Goal: Transaction & Acquisition: Purchase product/service

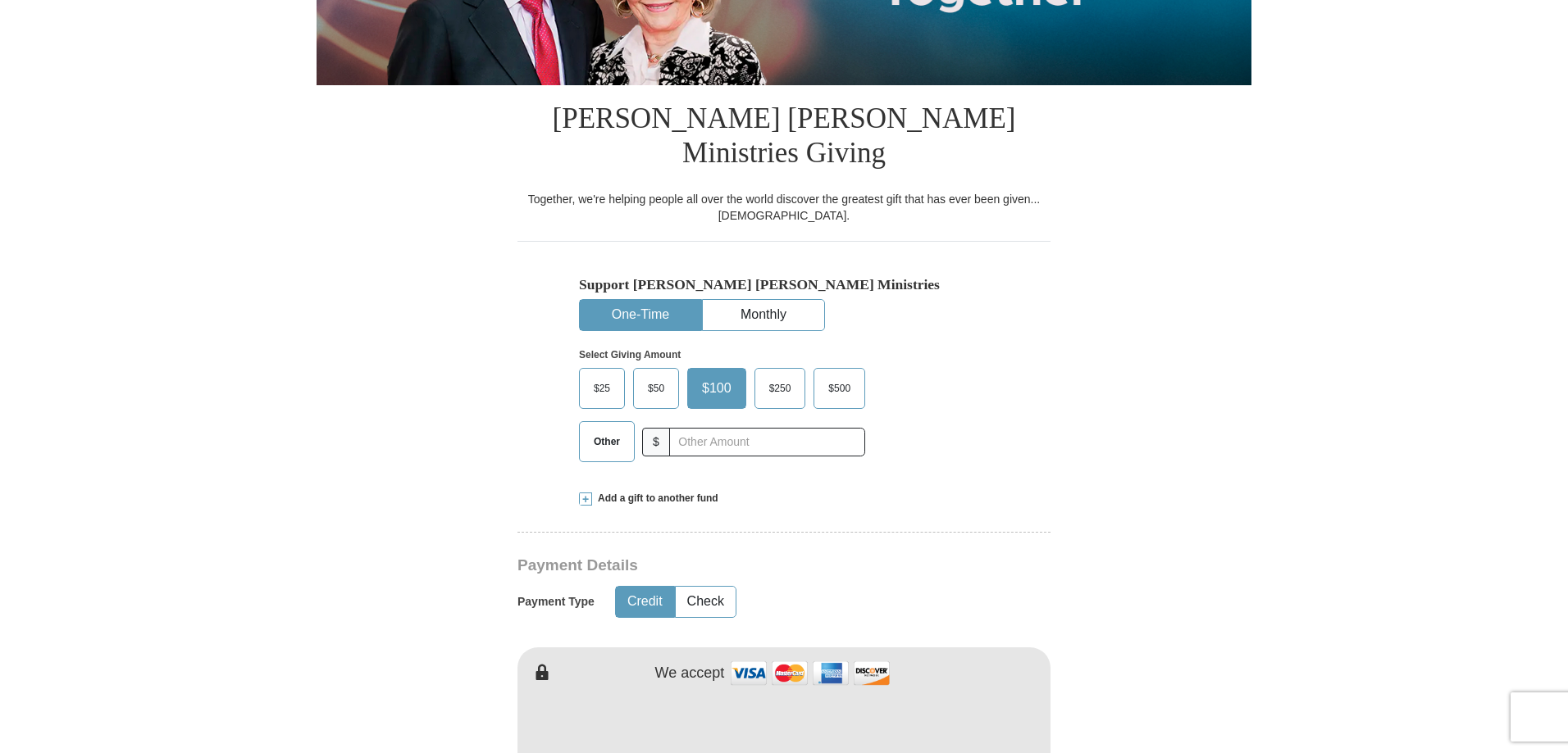
scroll to position [327, 0]
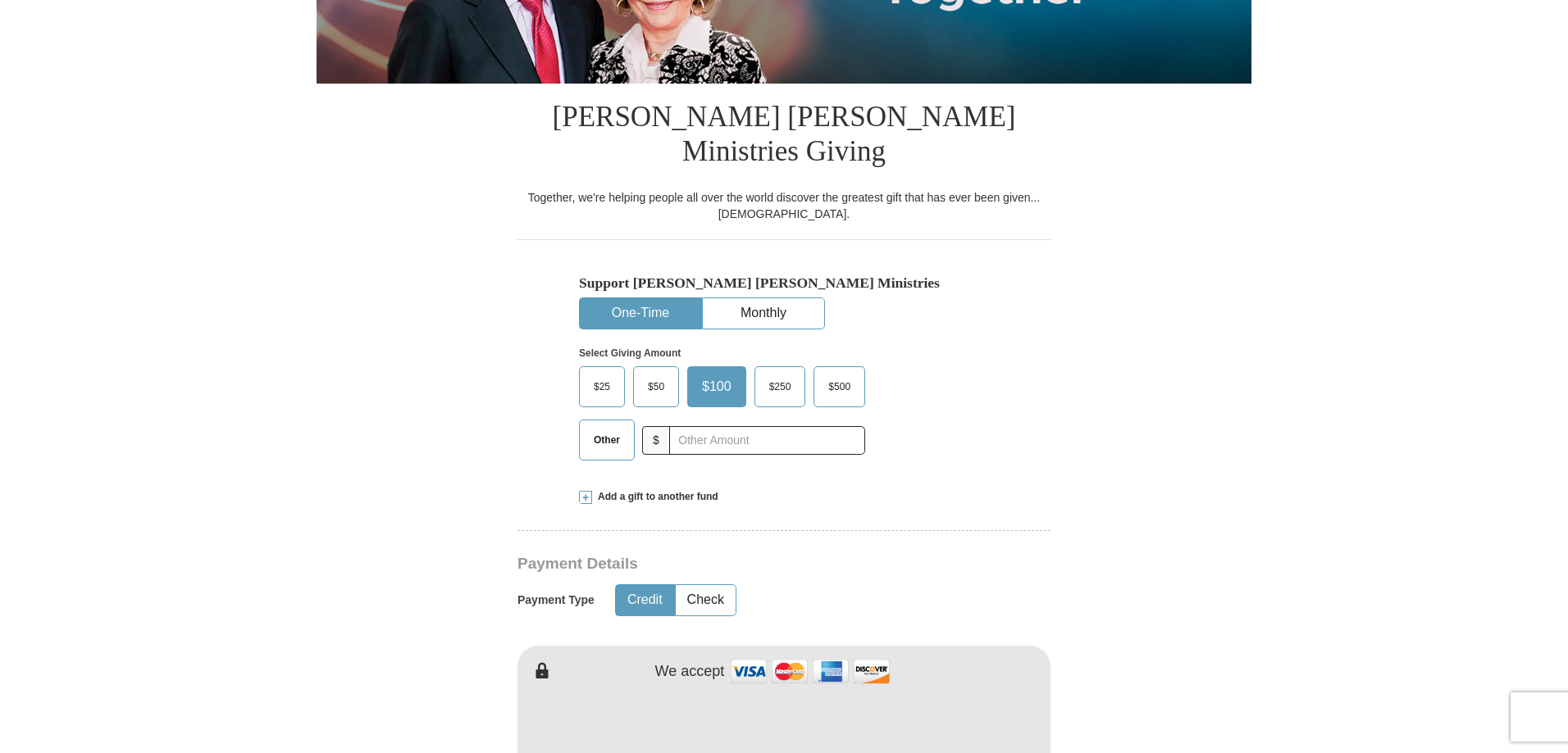
click at [661, 374] on span "$50" at bounding box center [656, 386] width 33 height 24
click at [0, 0] on input "$50" at bounding box center [0, 0] width 0 height 0
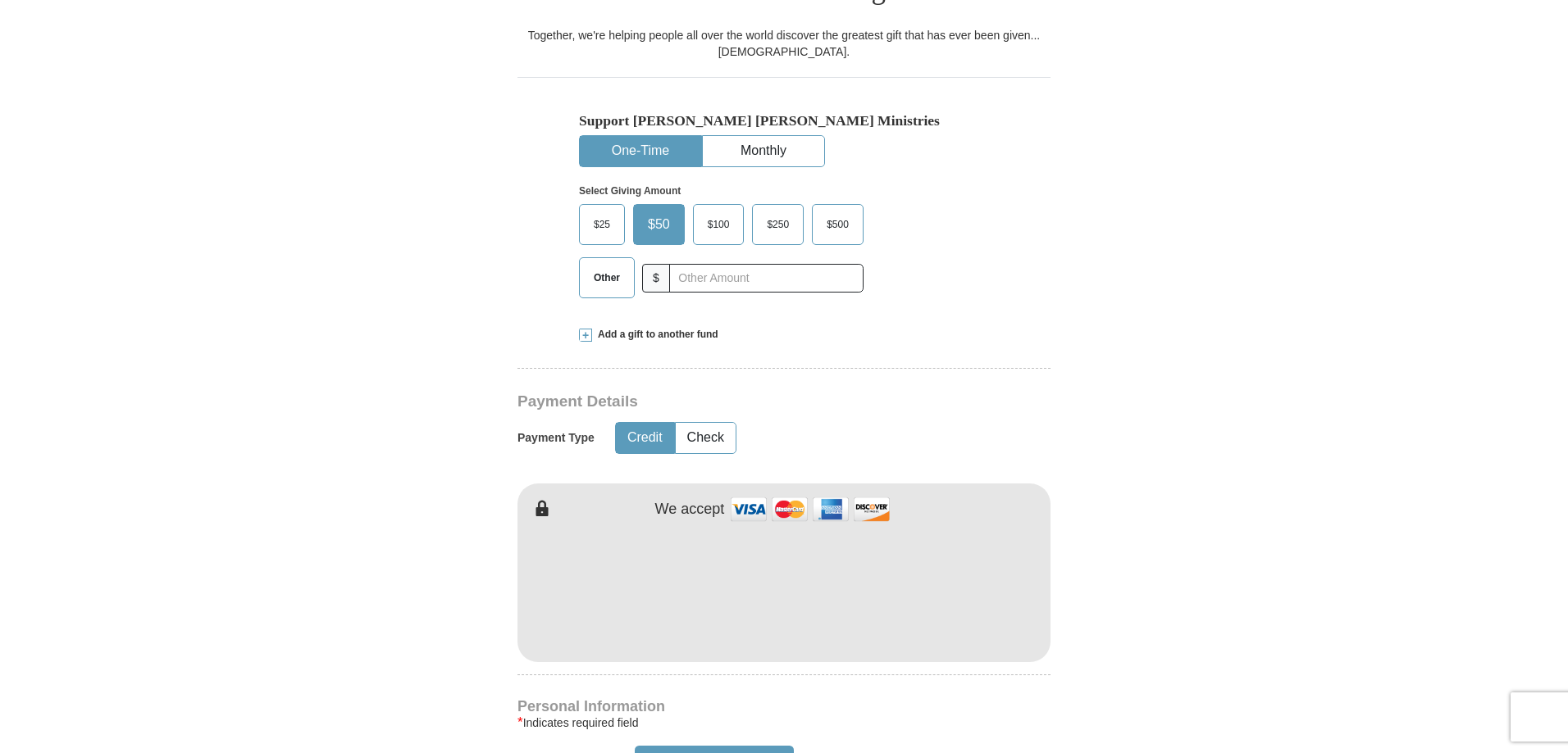
scroll to position [490, 0]
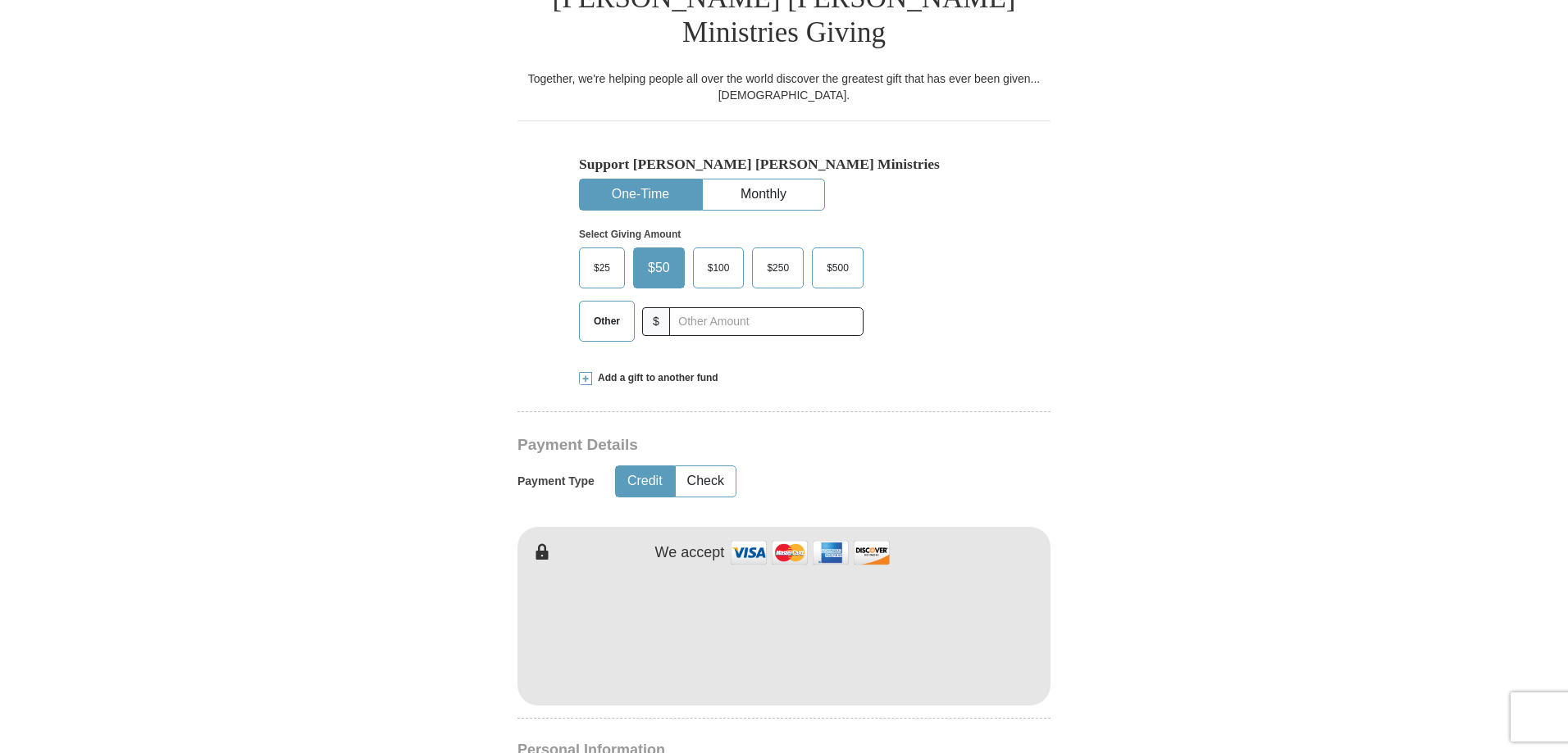
click at [1198, 552] on form "Already have an account? Sign in for faster giving. Don't have an account? Crea…" at bounding box center [783, 647] width 935 height 2056
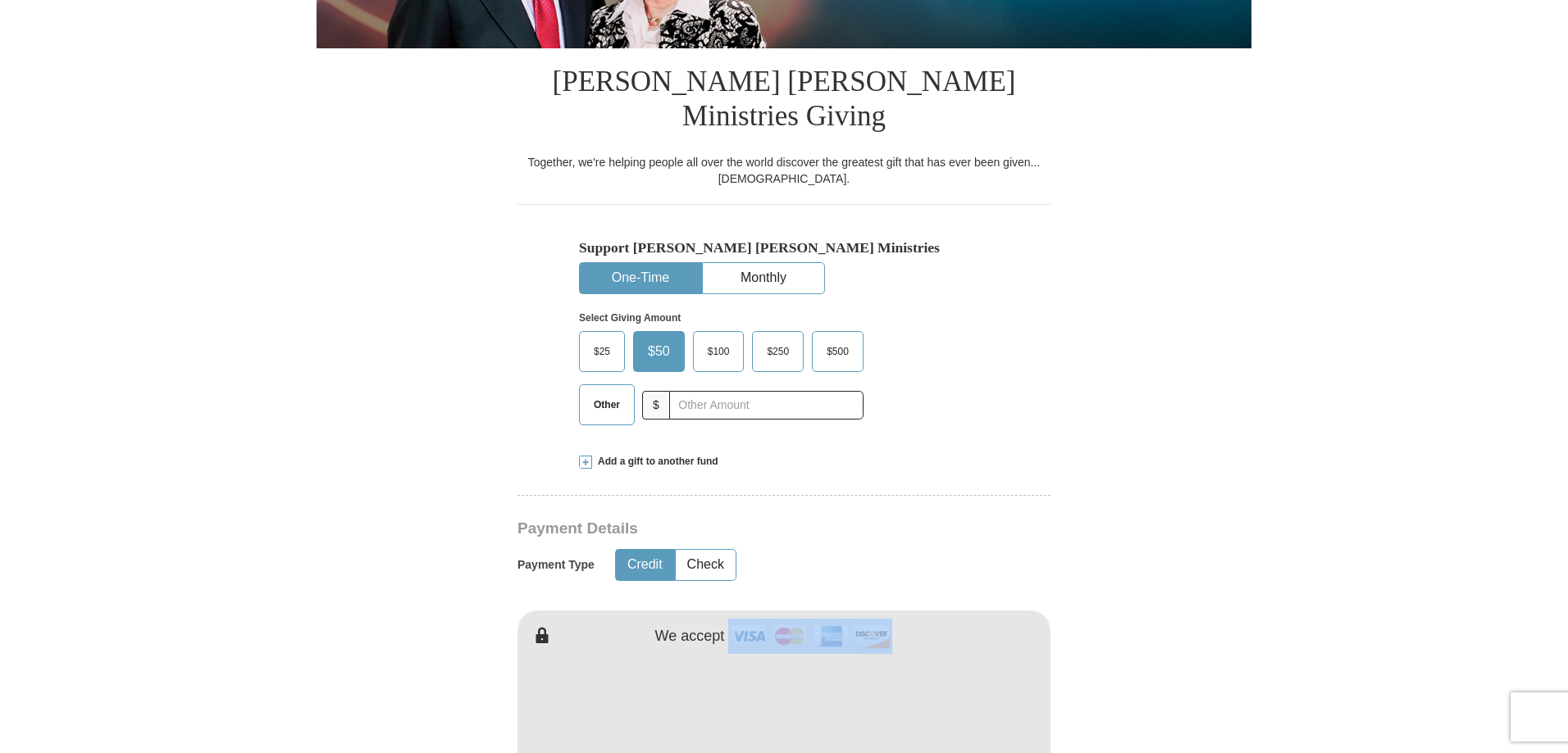
click at [1198, 552] on form "Already have an account? Sign in for faster giving. Don't have an account? Crea…" at bounding box center [783, 731] width 935 height 2056
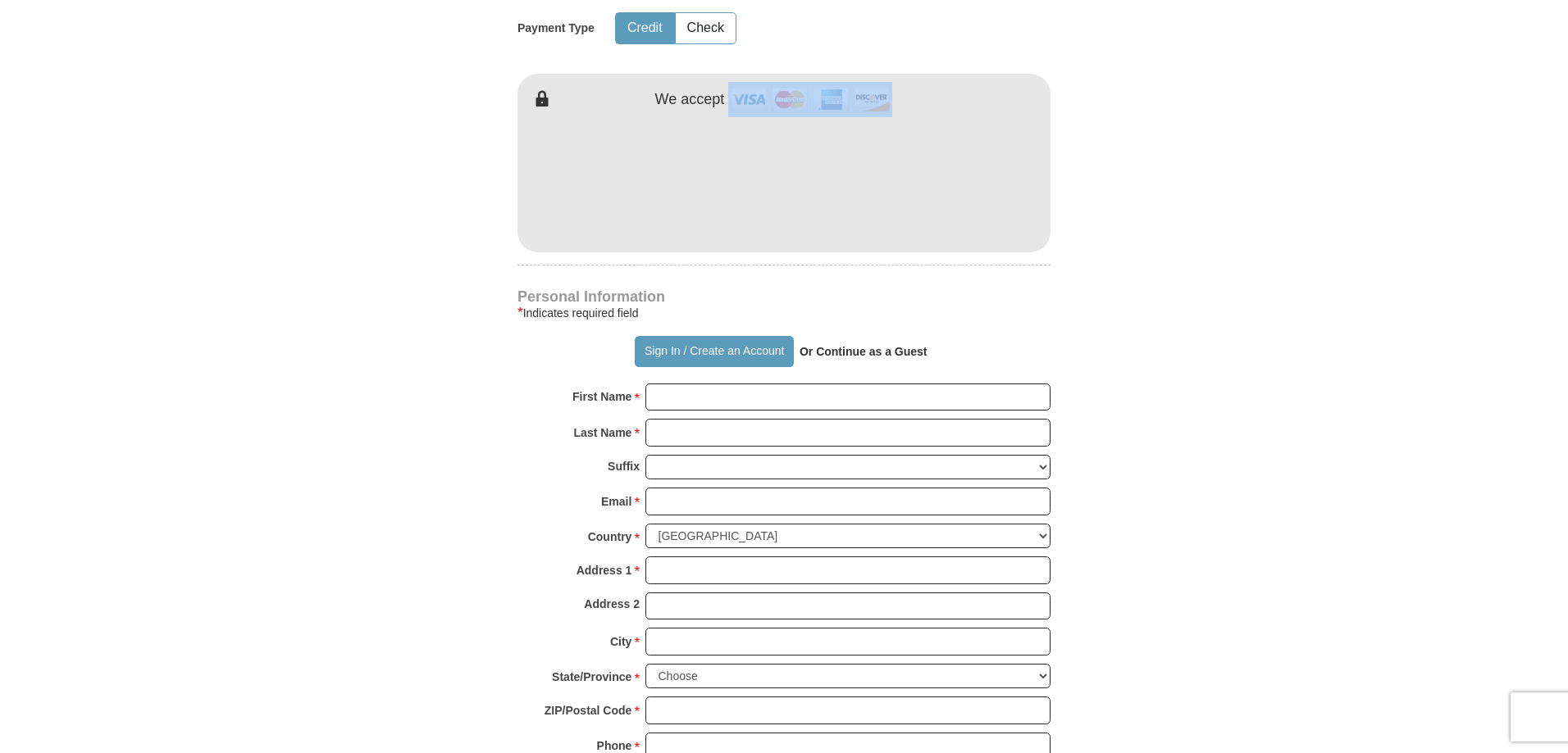
scroll to position [900, 0]
click at [657, 383] on input "First Name *" at bounding box center [848, 397] width 405 height 28
type input "[PERSON_NAME]"
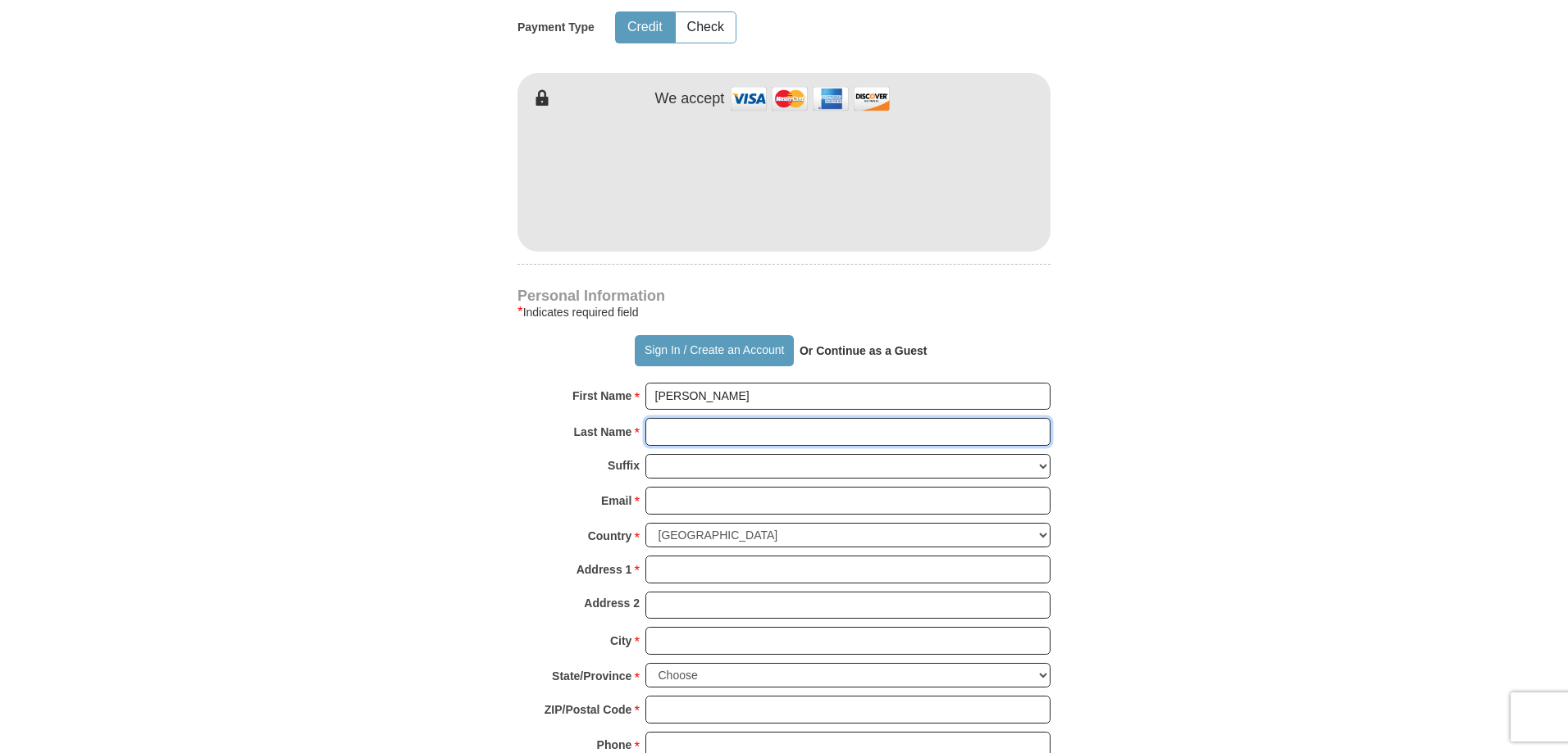
type input "House"
click at [653, 487] on input "Email *" at bounding box center [848, 501] width 405 height 28
type input "[EMAIL_ADDRESS][DOMAIN_NAME]"
type input "[STREET_ADDRESS]"
type input "[GEOGRAPHIC_DATA]"
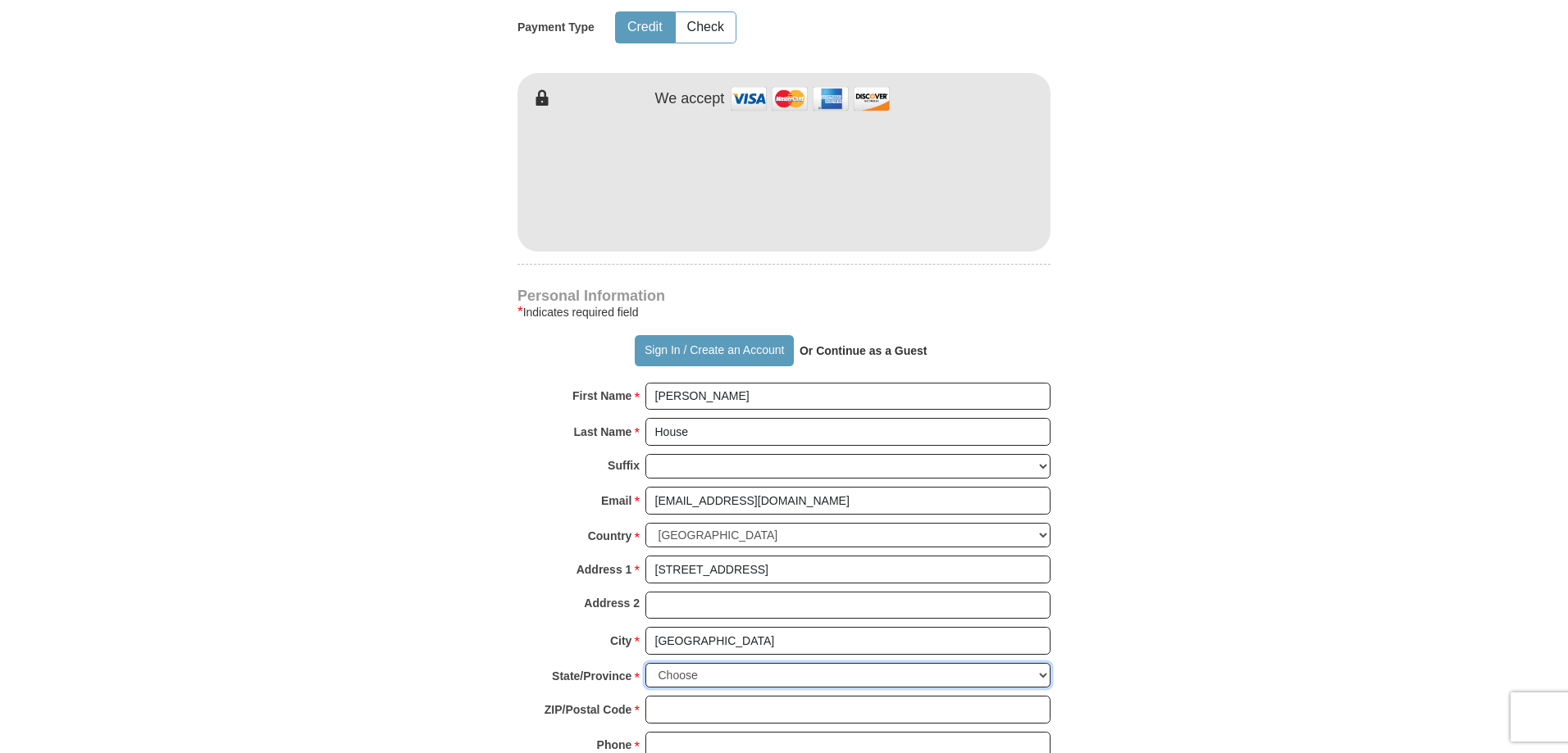
select select "[GEOGRAPHIC_DATA]"
type input "76126"
type input "8178910488"
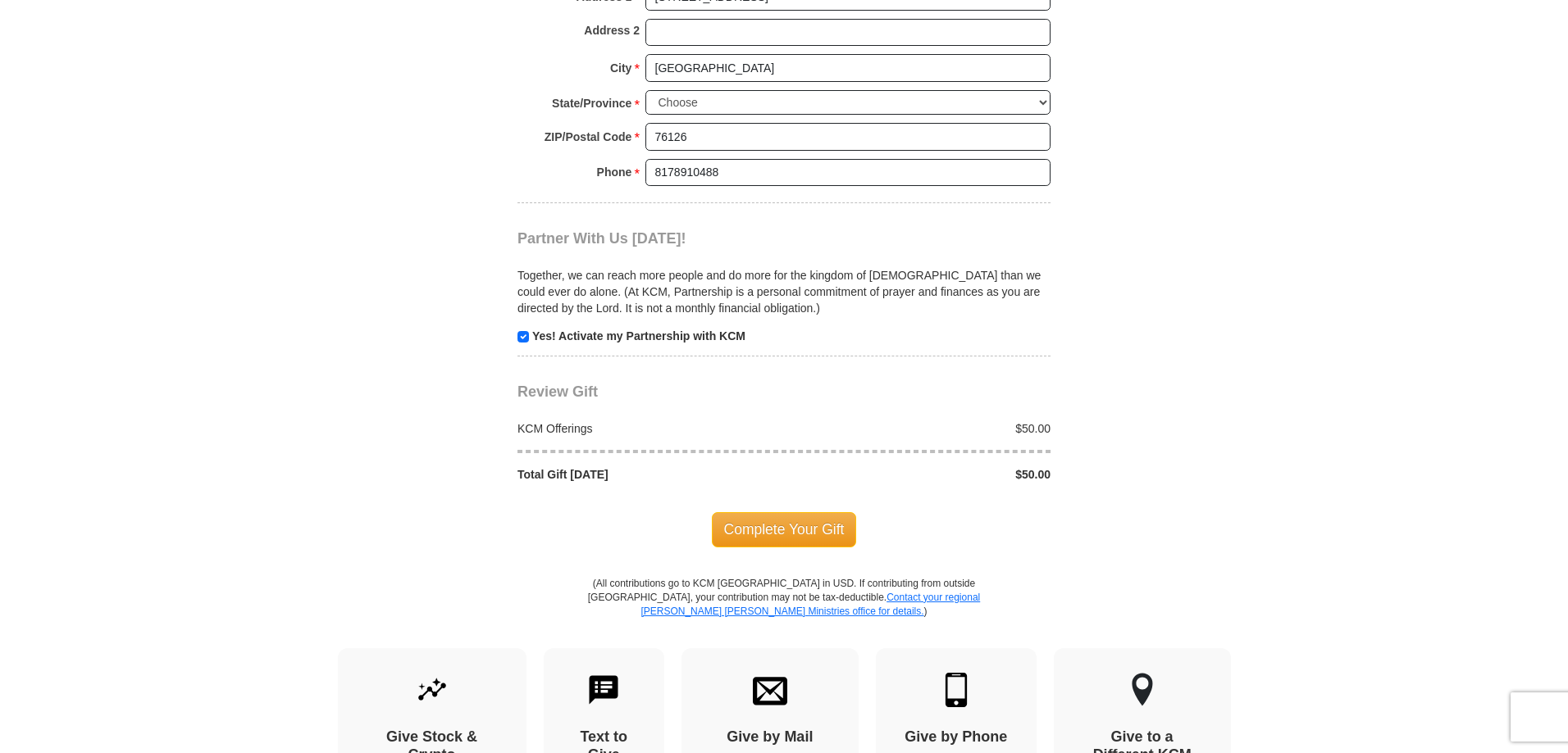
scroll to position [1474, 0]
click at [781, 512] on span "Complete Your Gift" at bounding box center [784, 529] width 145 height 35
